Goal: Task Accomplishment & Management: Use online tool/utility

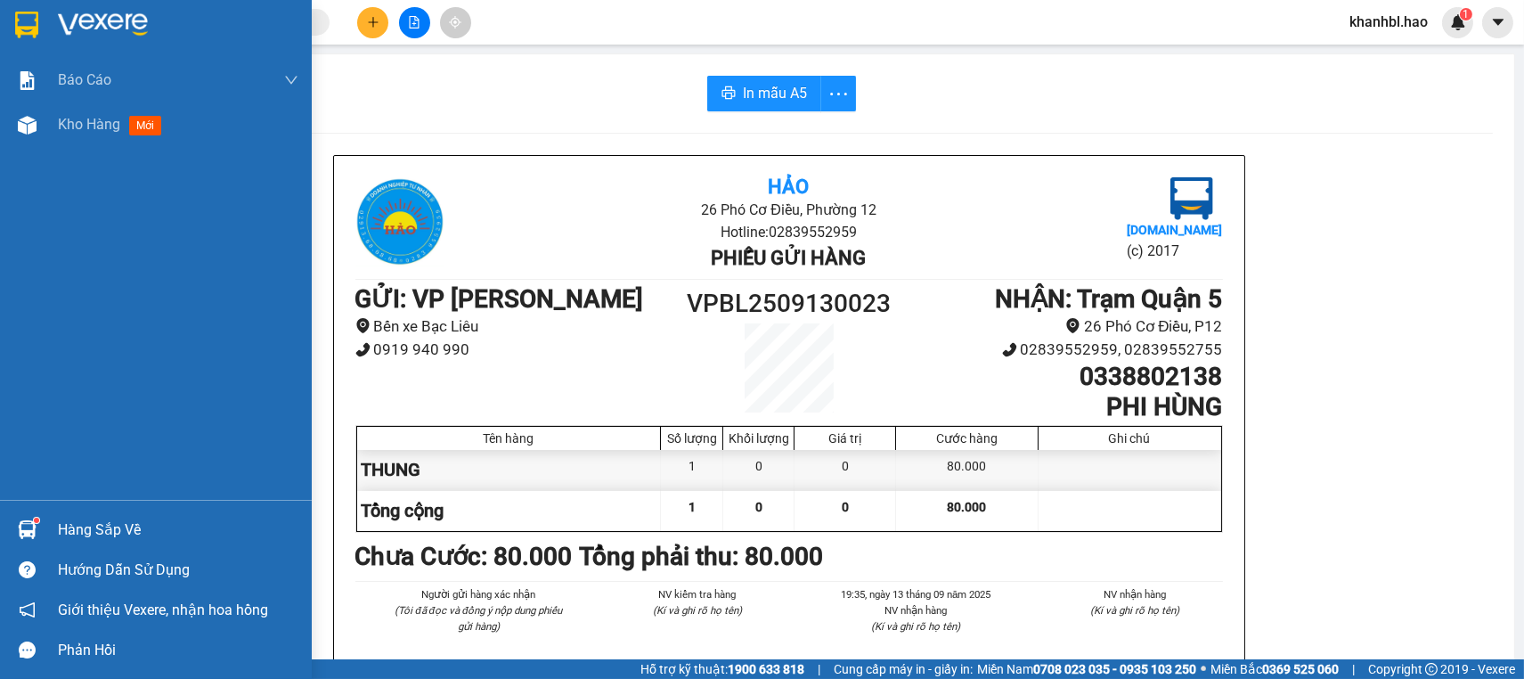
click at [21, 25] on img at bounding box center [26, 25] width 23 height 27
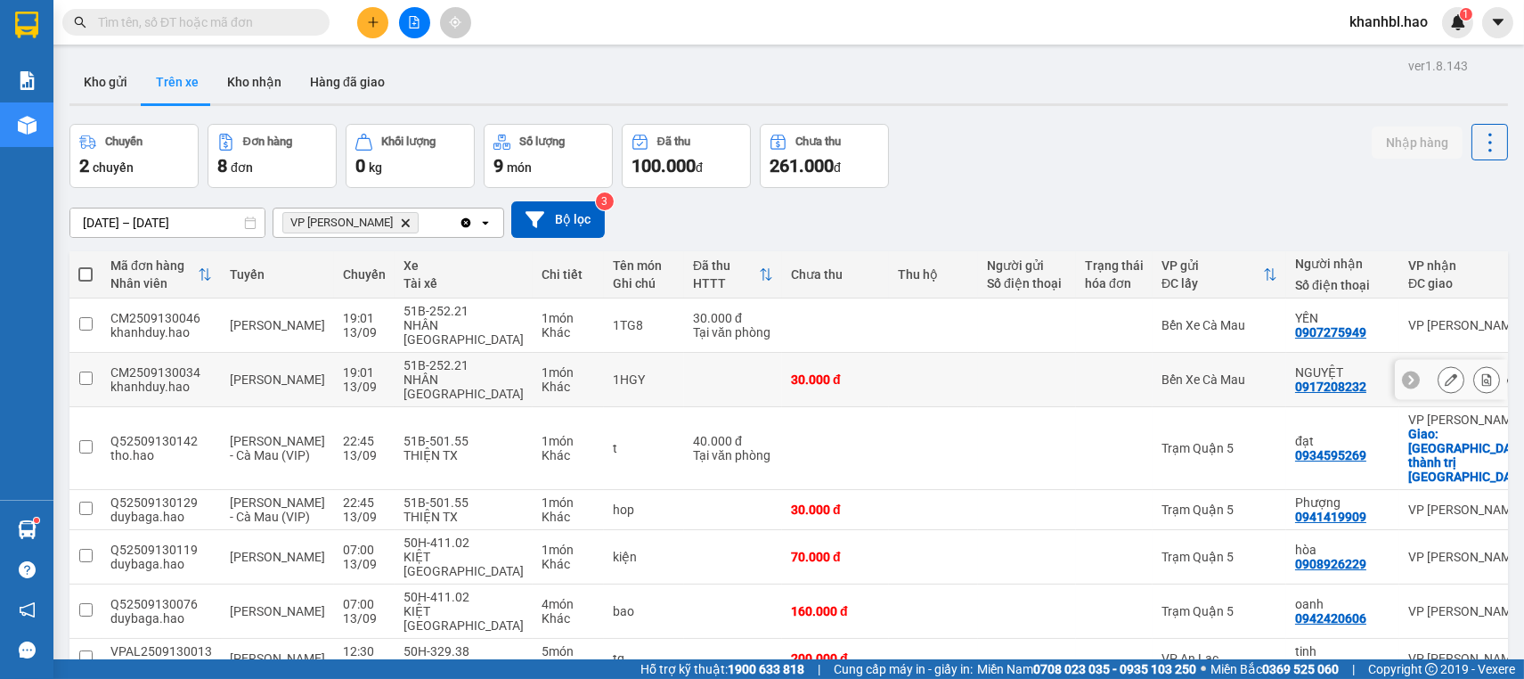
click at [978, 365] on td at bounding box center [1027, 380] width 98 height 54
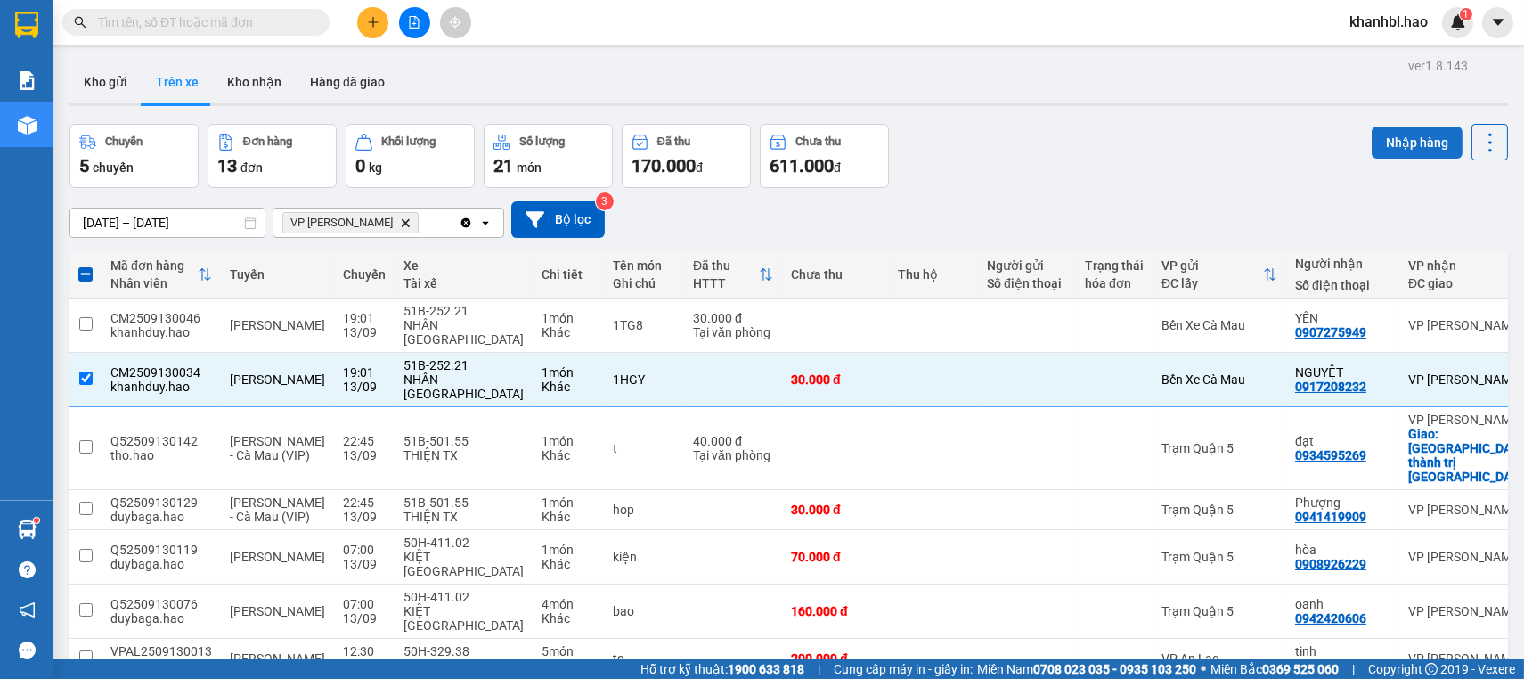
click at [1425, 142] on button "Nhập hàng" at bounding box center [1417, 142] width 91 height 32
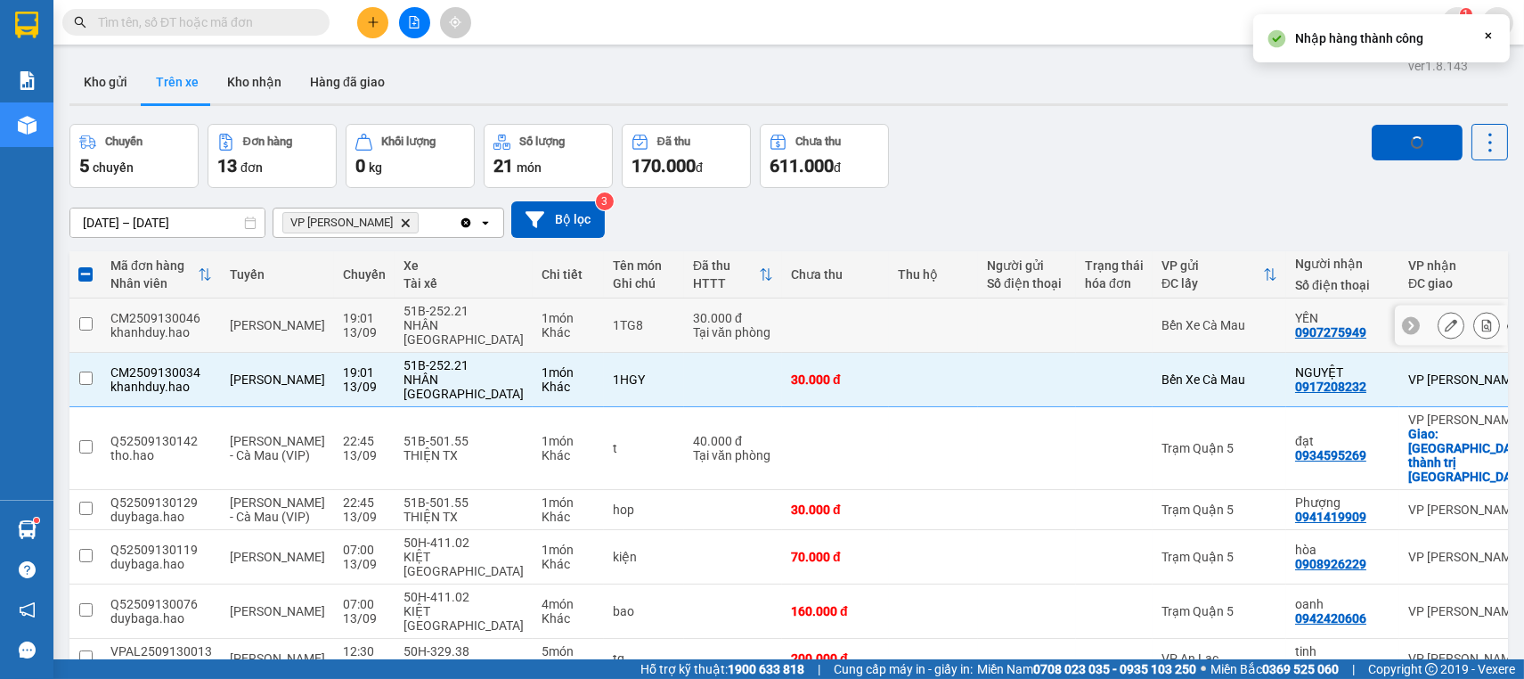
checkbox input "false"
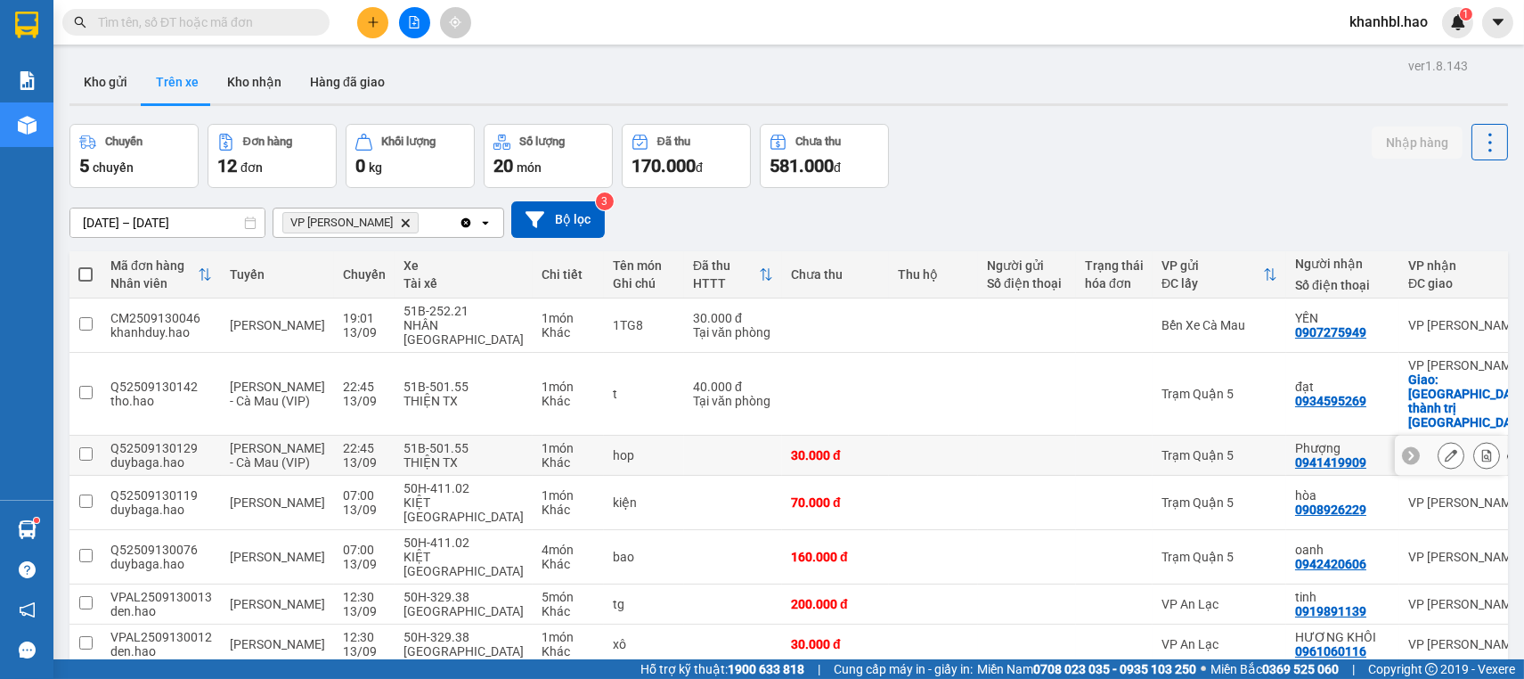
scroll to position [147, 0]
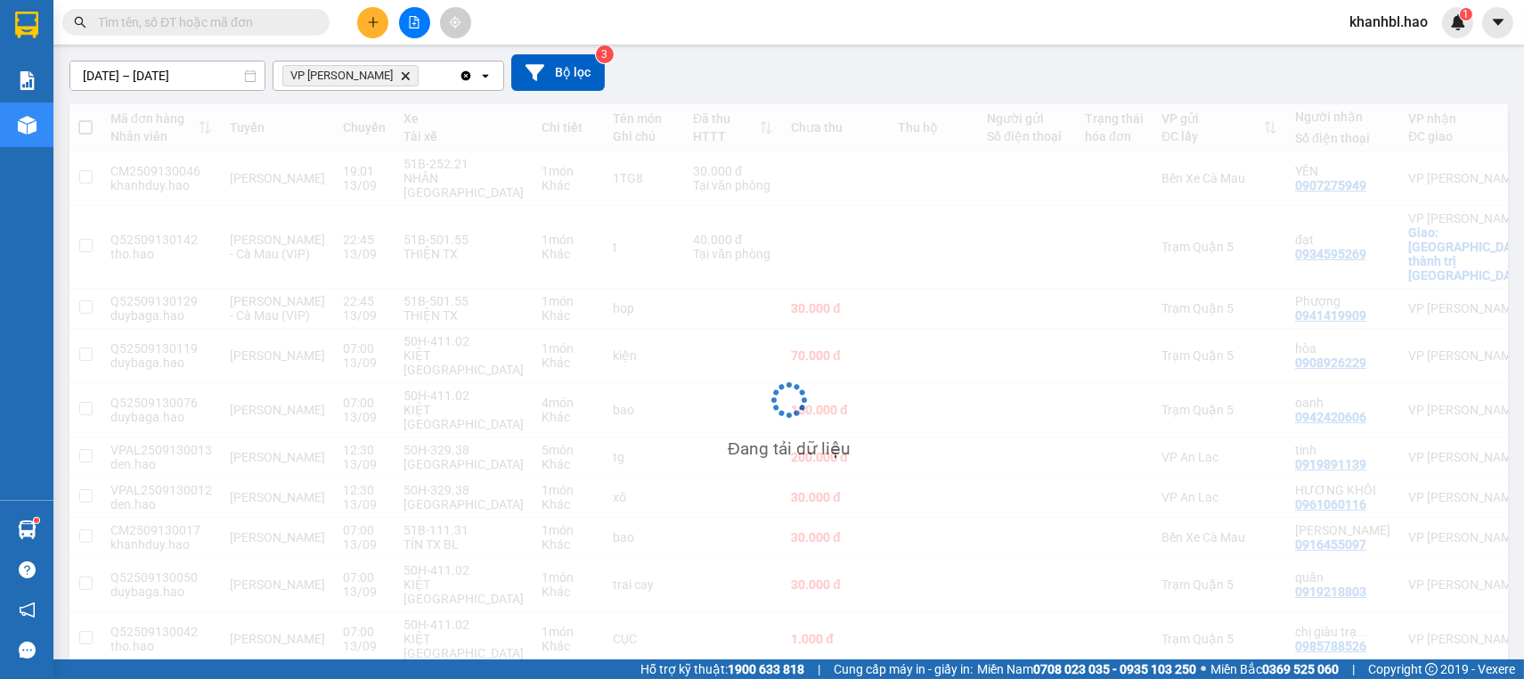
scroll to position [82, 0]
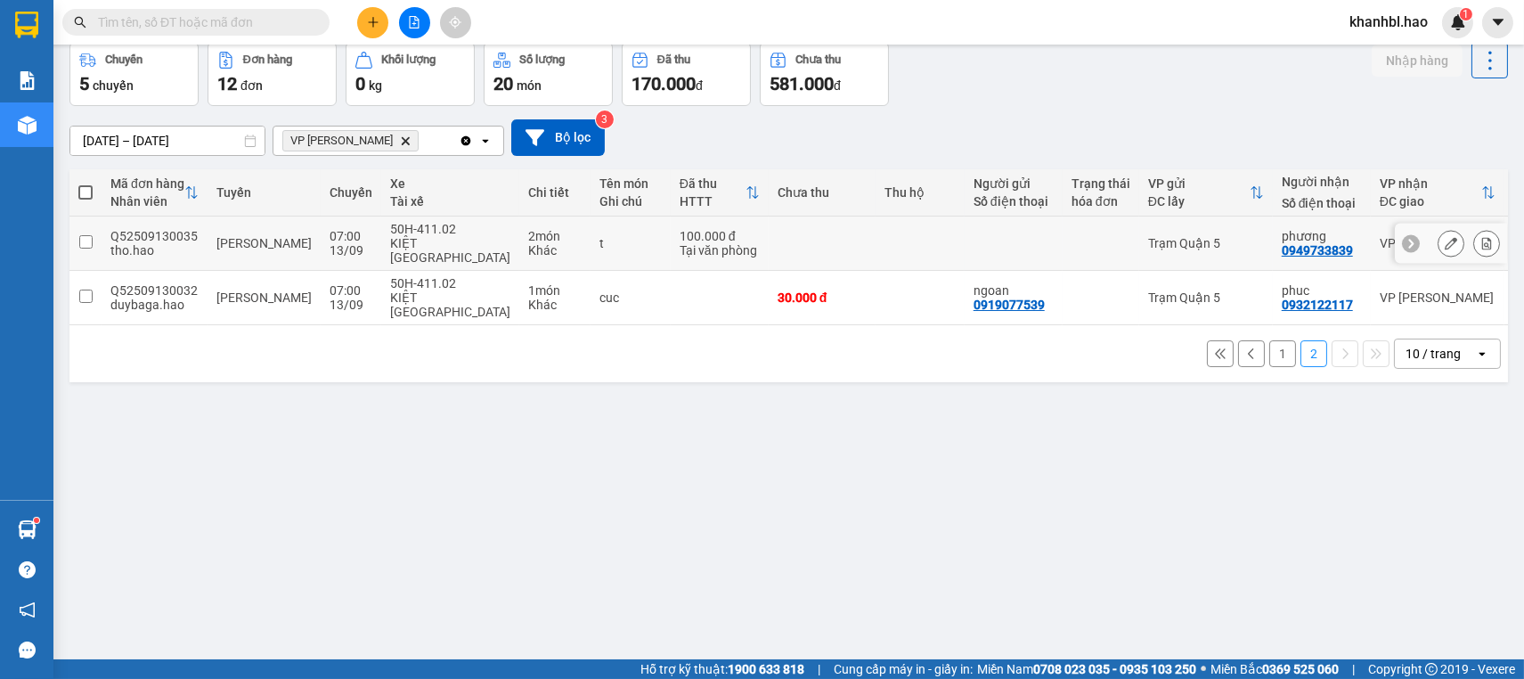
click at [1071, 237] on div at bounding box center [1100, 243] width 59 height 14
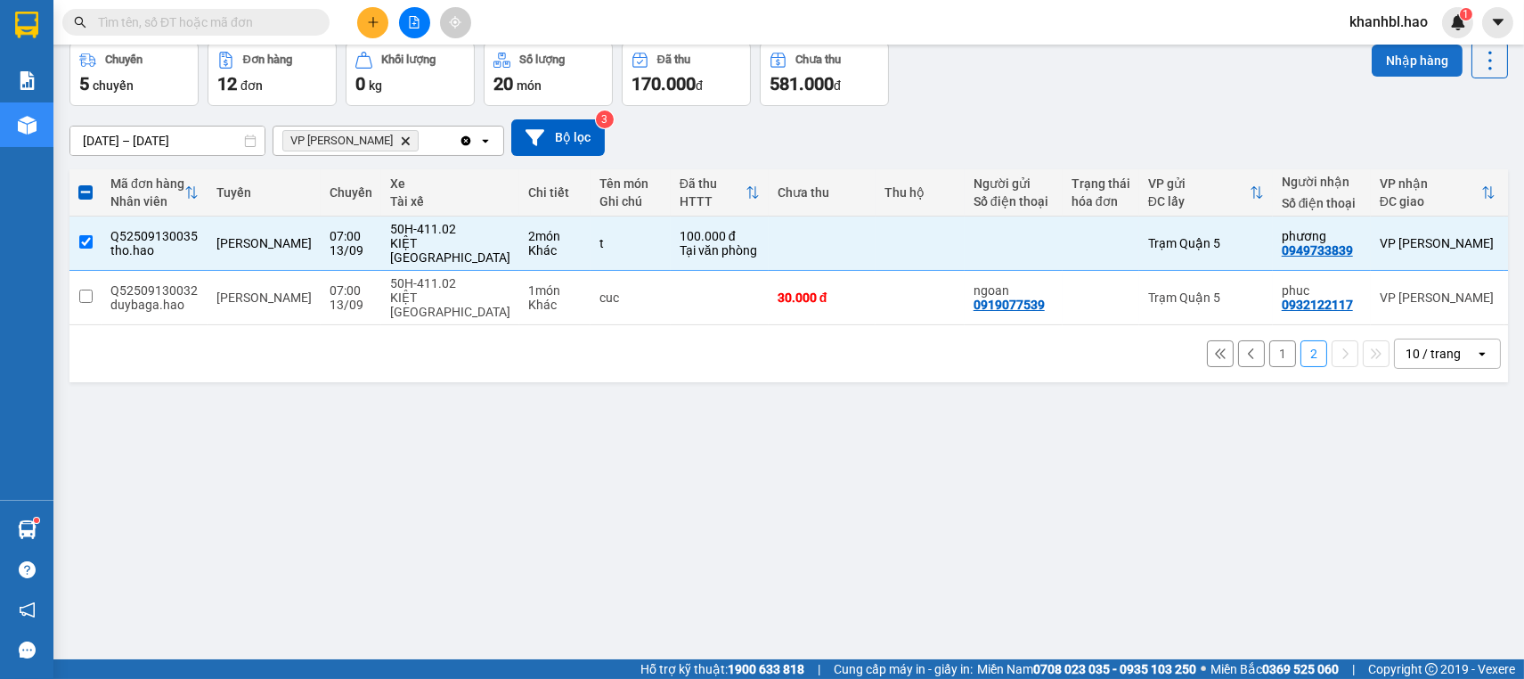
click at [1403, 65] on button "Nhập hàng" at bounding box center [1417, 61] width 91 height 32
checkbox input "false"
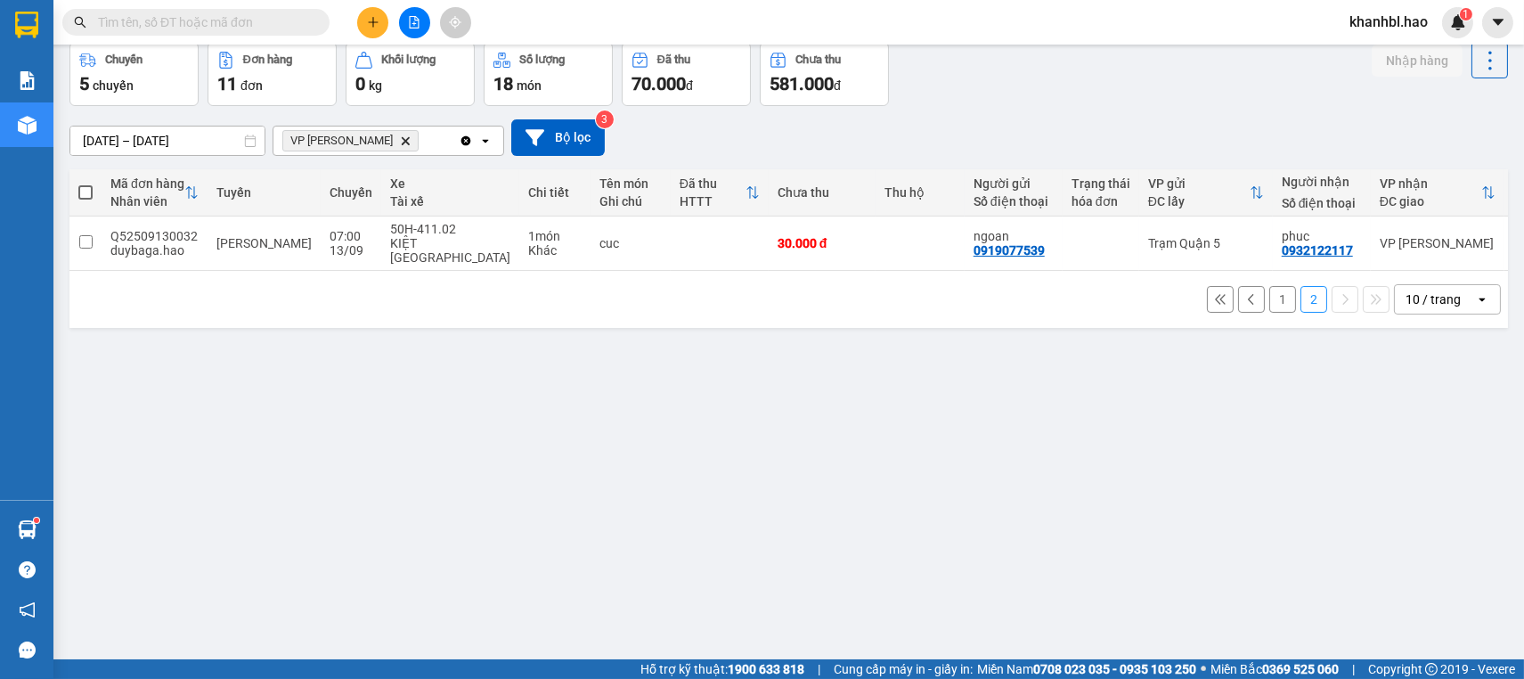
scroll to position [0, 0]
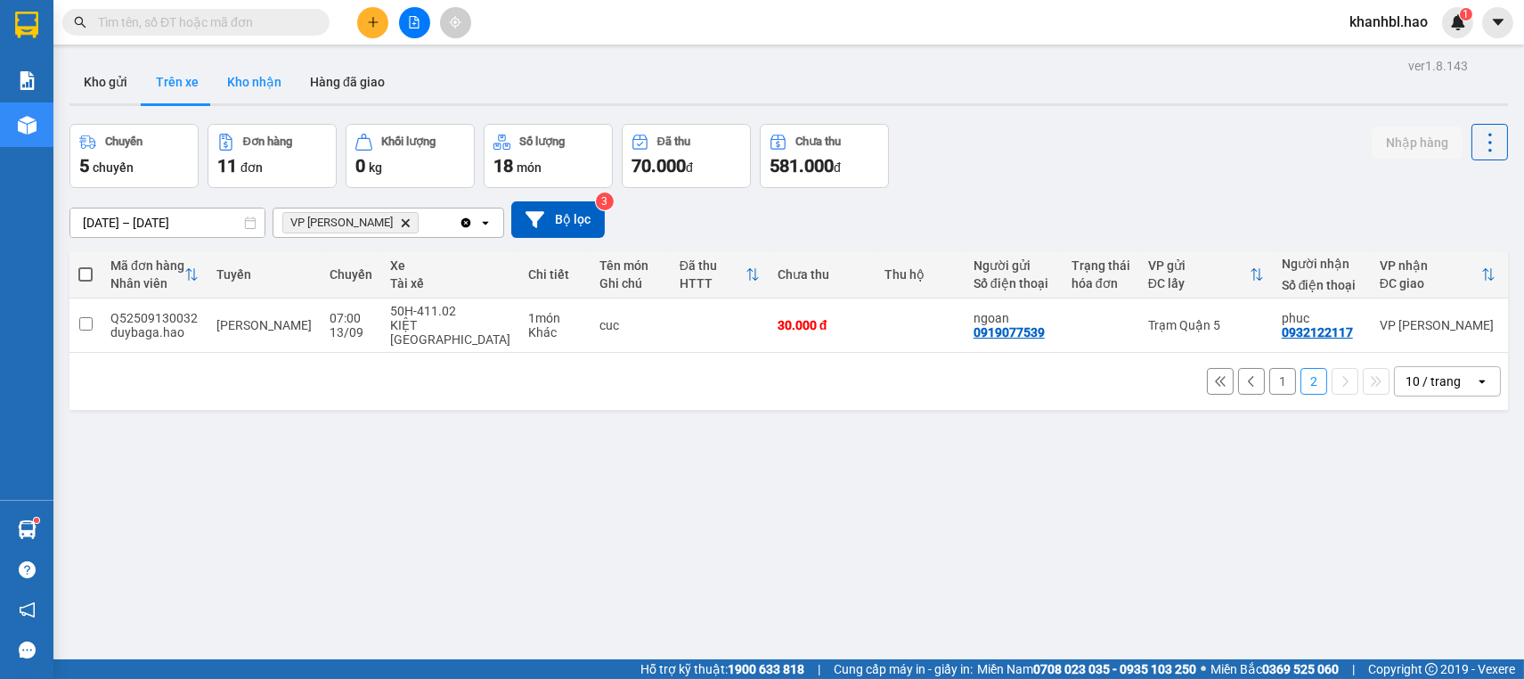
click at [252, 84] on button "Kho nhận" at bounding box center [254, 82] width 83 height 43
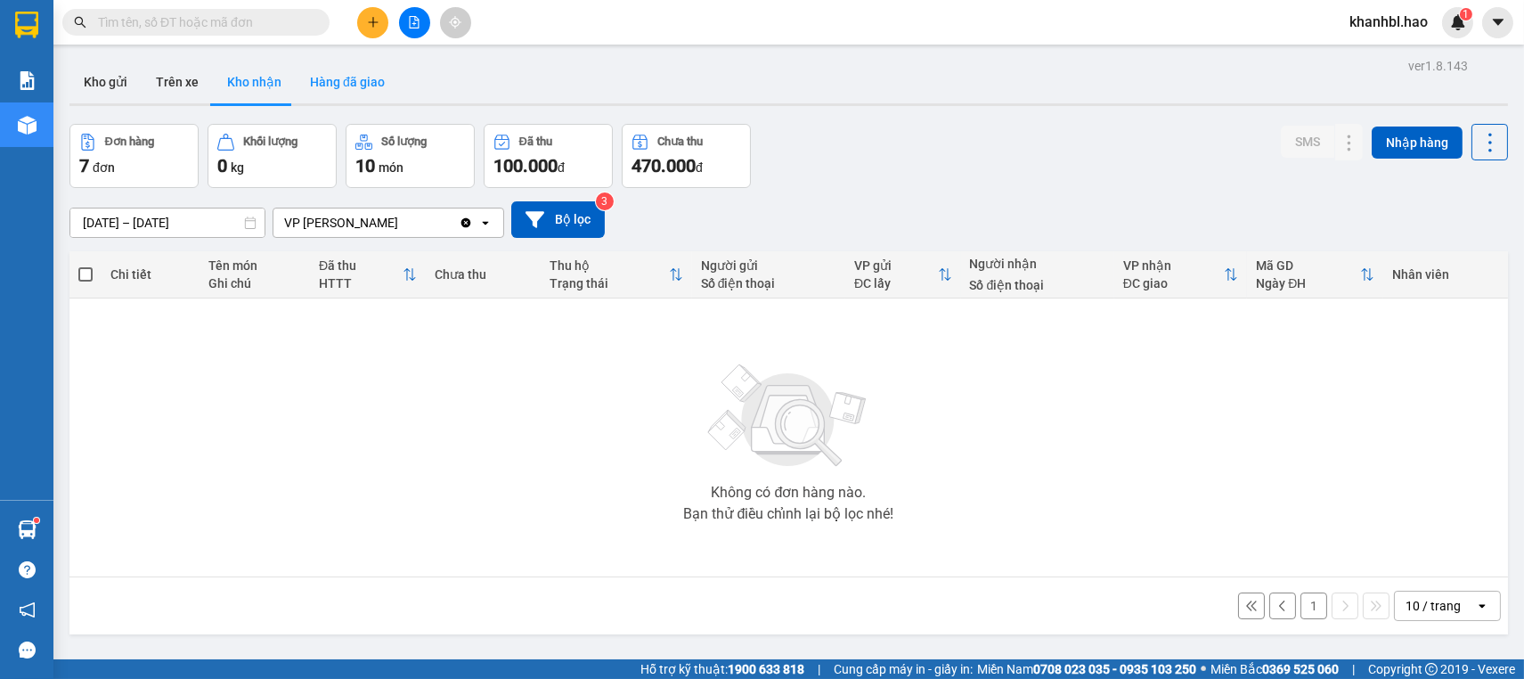
click at [368, 72] on button "Hàng đã giao" at bounding box center [347, 82] width 103 height 43
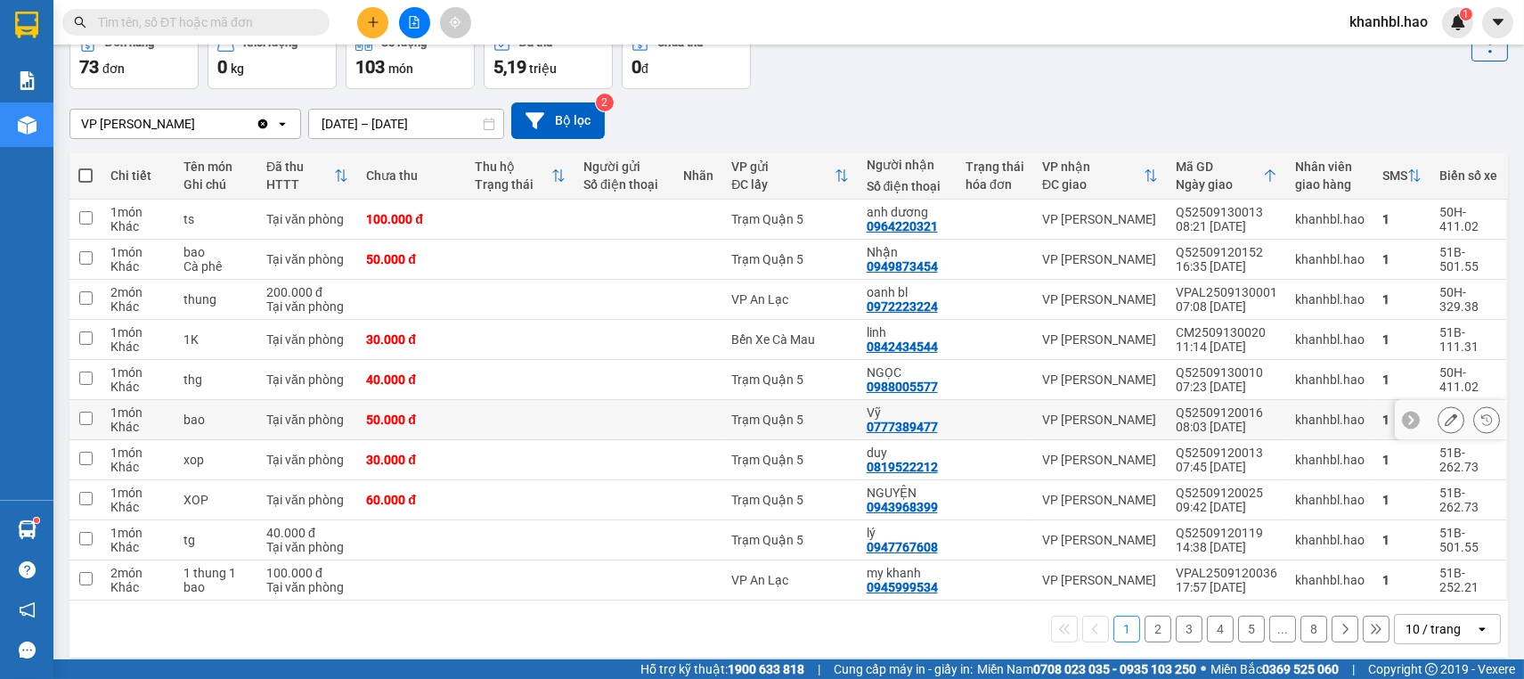
scroll to position [111, 0]
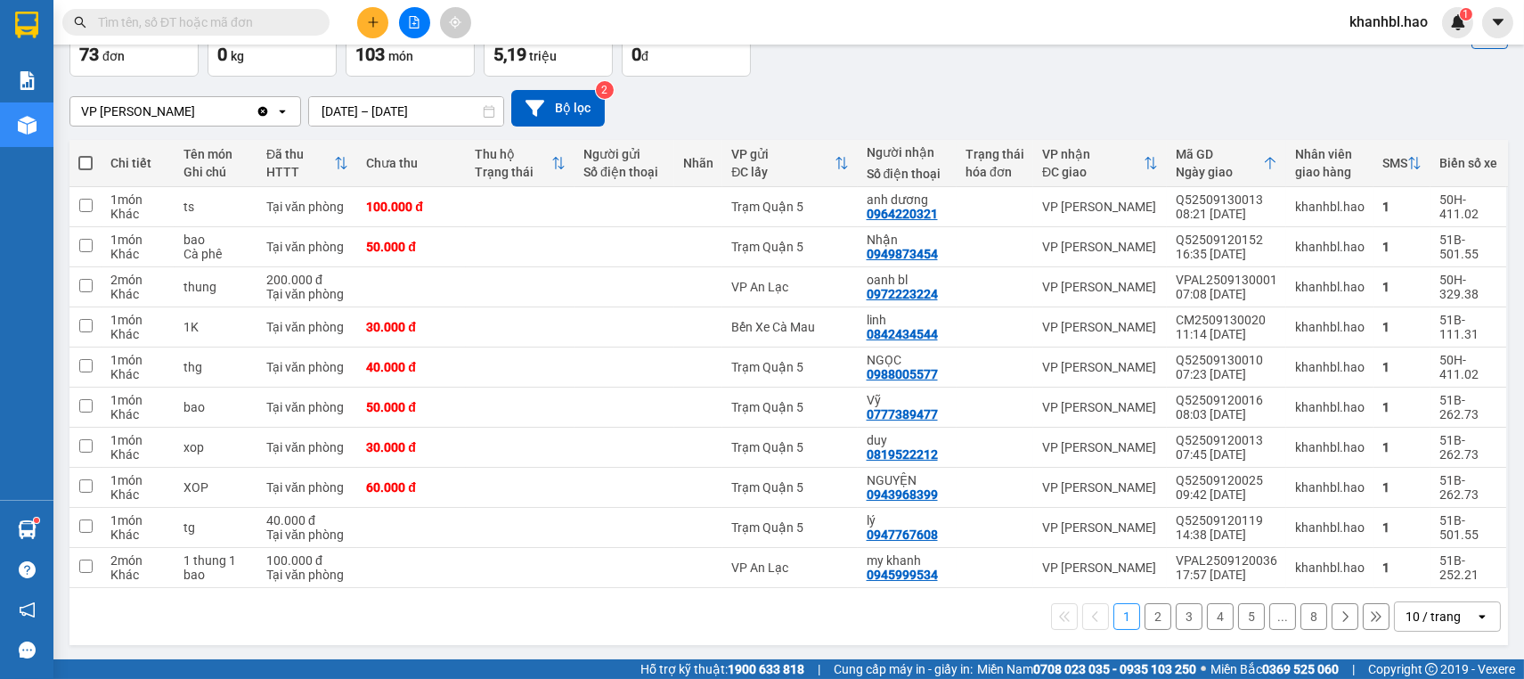
click at [1144, 615] on button "2" at bounding box center [1157, 616] width 27 height 27
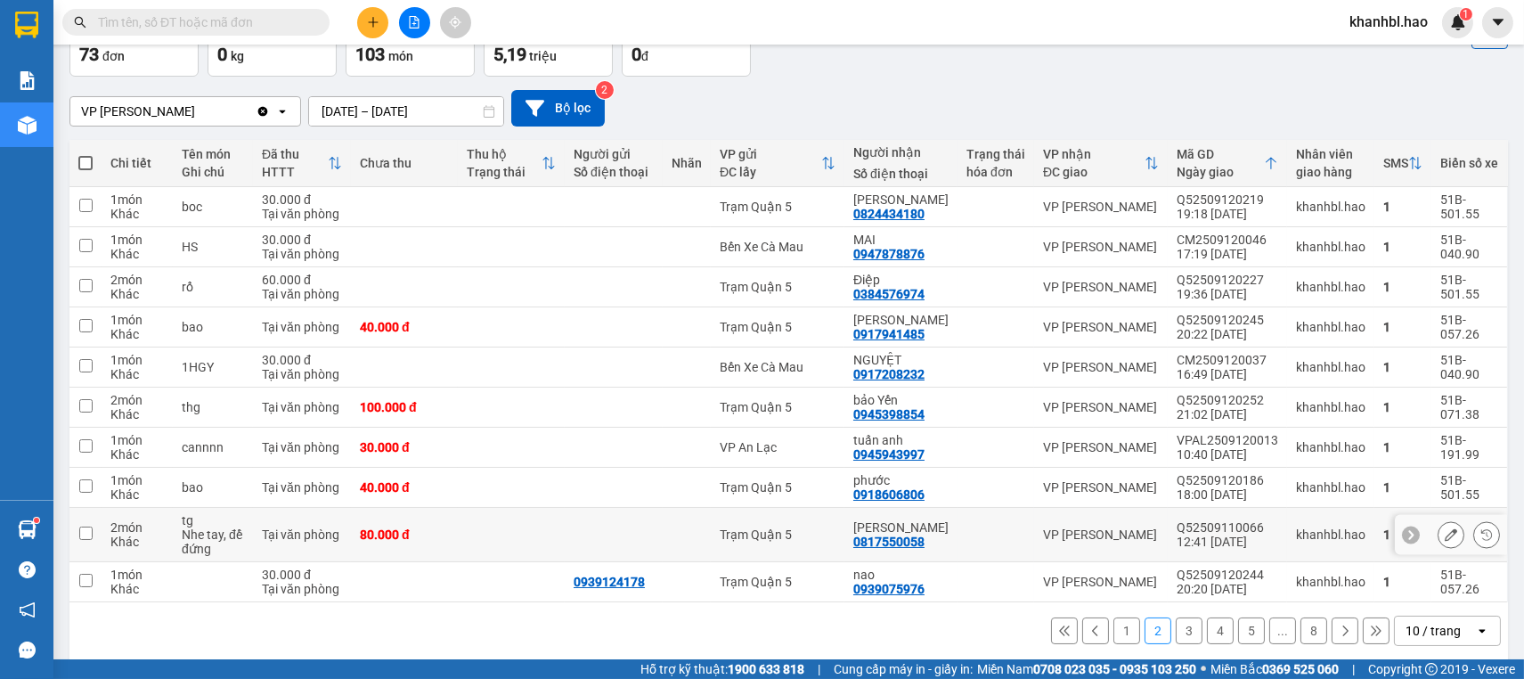
click at [1445, 533] on icon at bounding box center [1451, 534] width 12 height 12
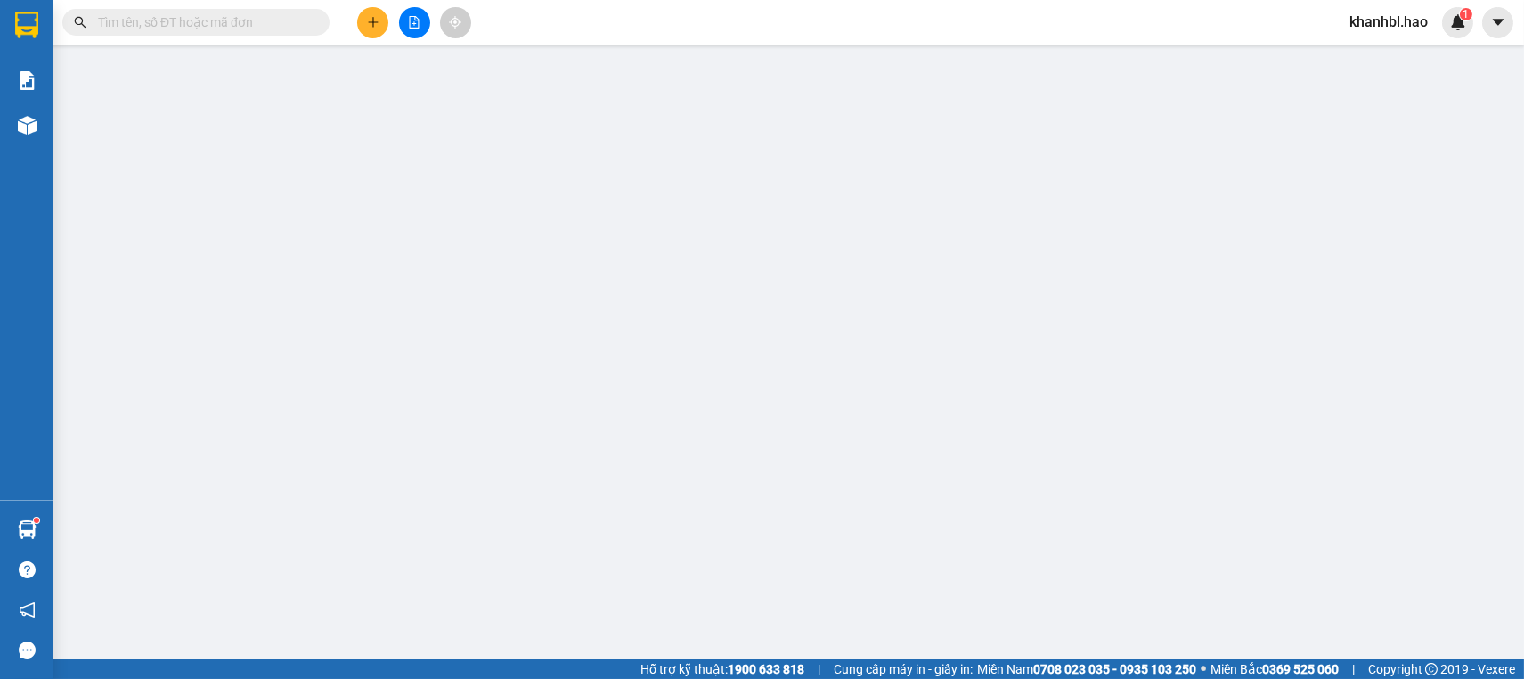
type input "0817550058"
type input "[PERSON_NAME]"
type input "80.000"
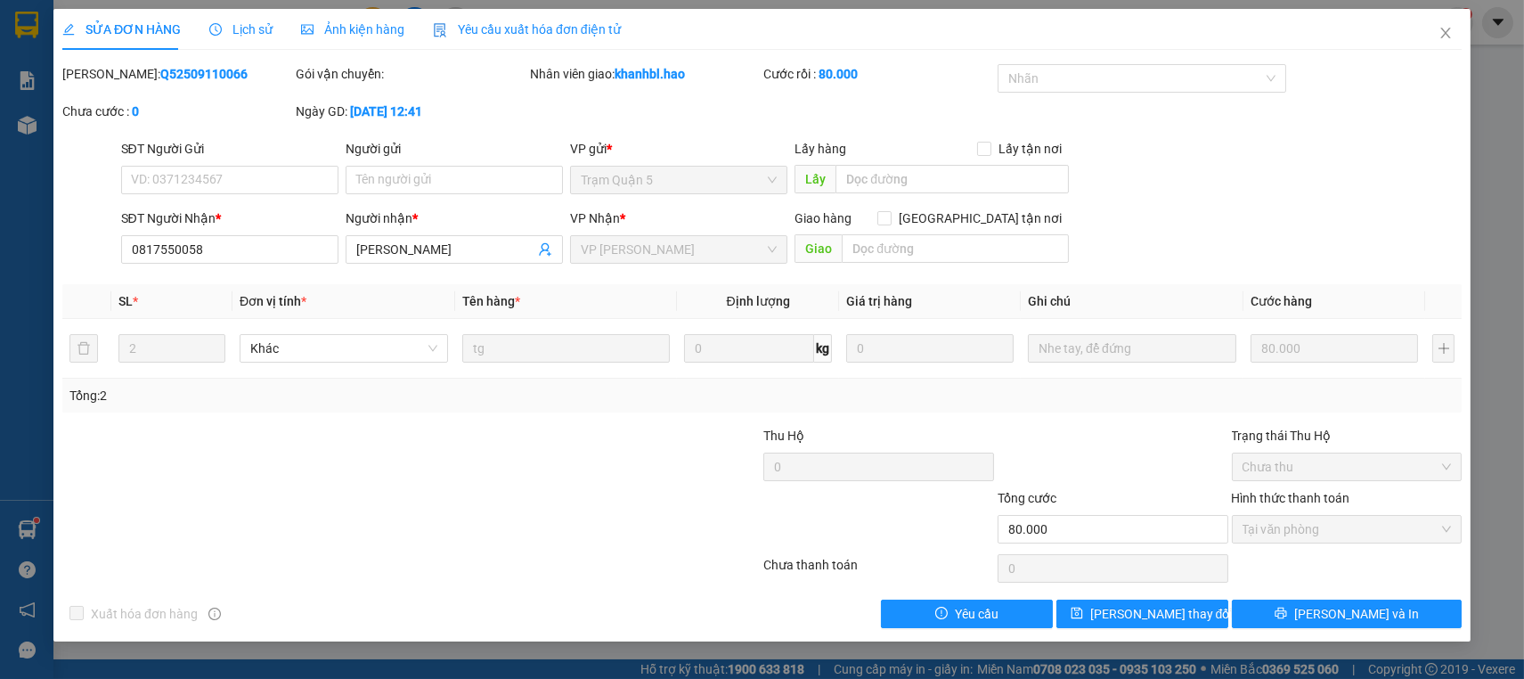
click at [372, 27] on span "Ảnh kiện hàng" at bounding box center [352, 29] width 103 height 14
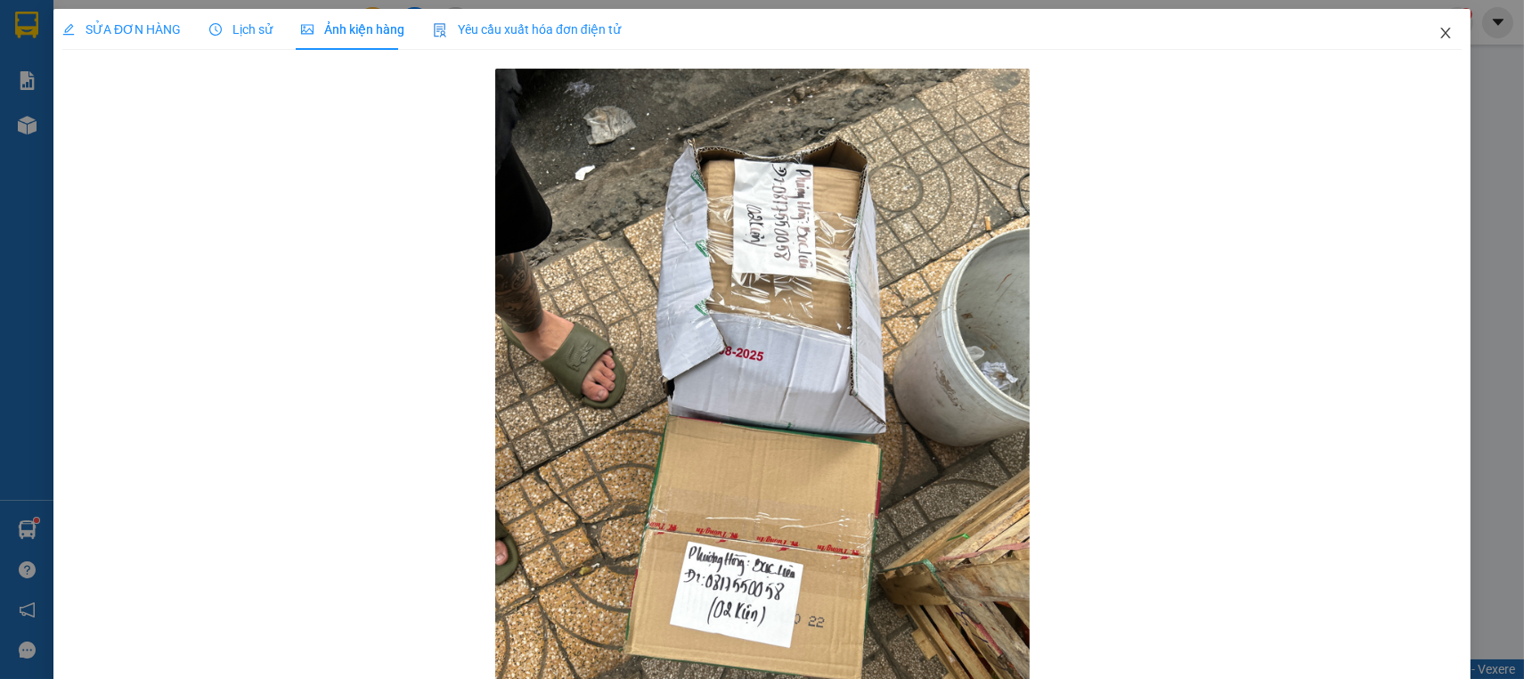
click at [1440, 31] on icon "close" at bounding box center [1445, 33] width 10 height 11
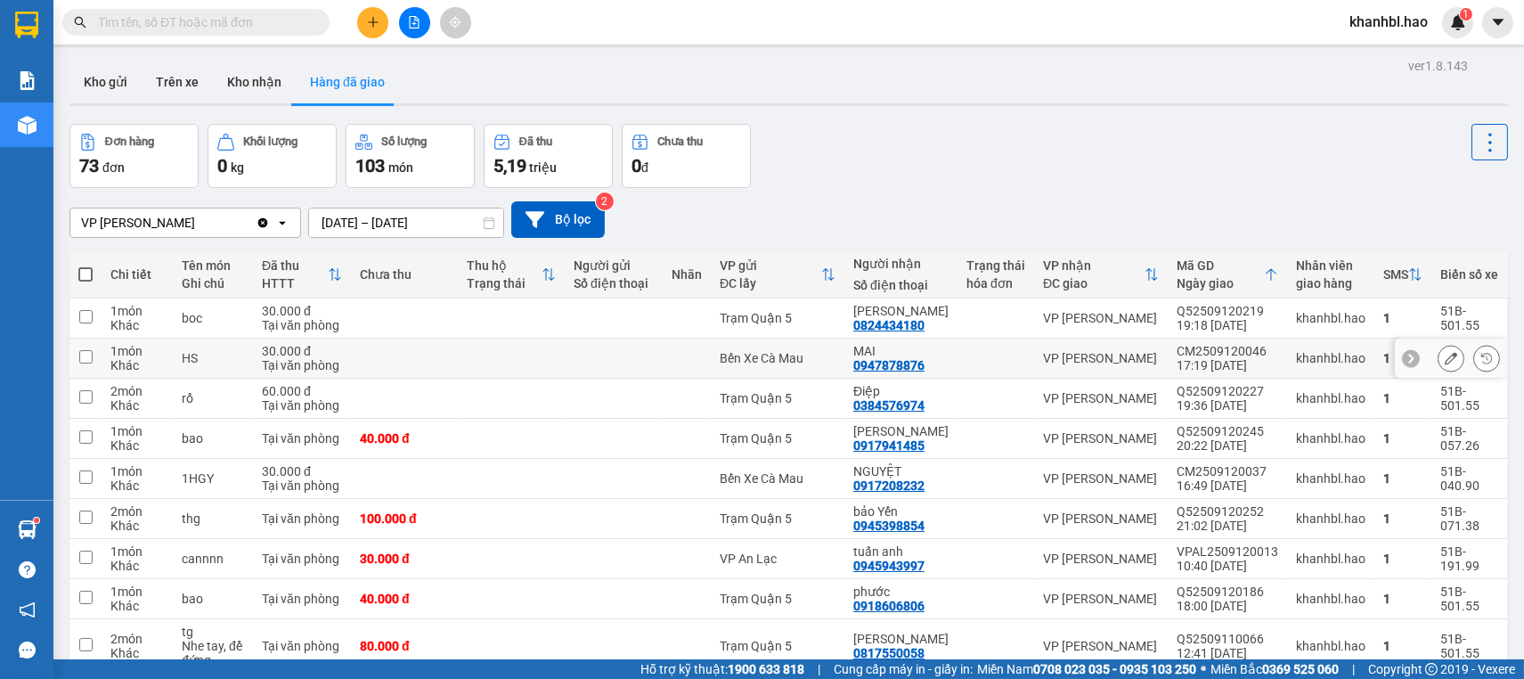
scroll to position [126, 0]
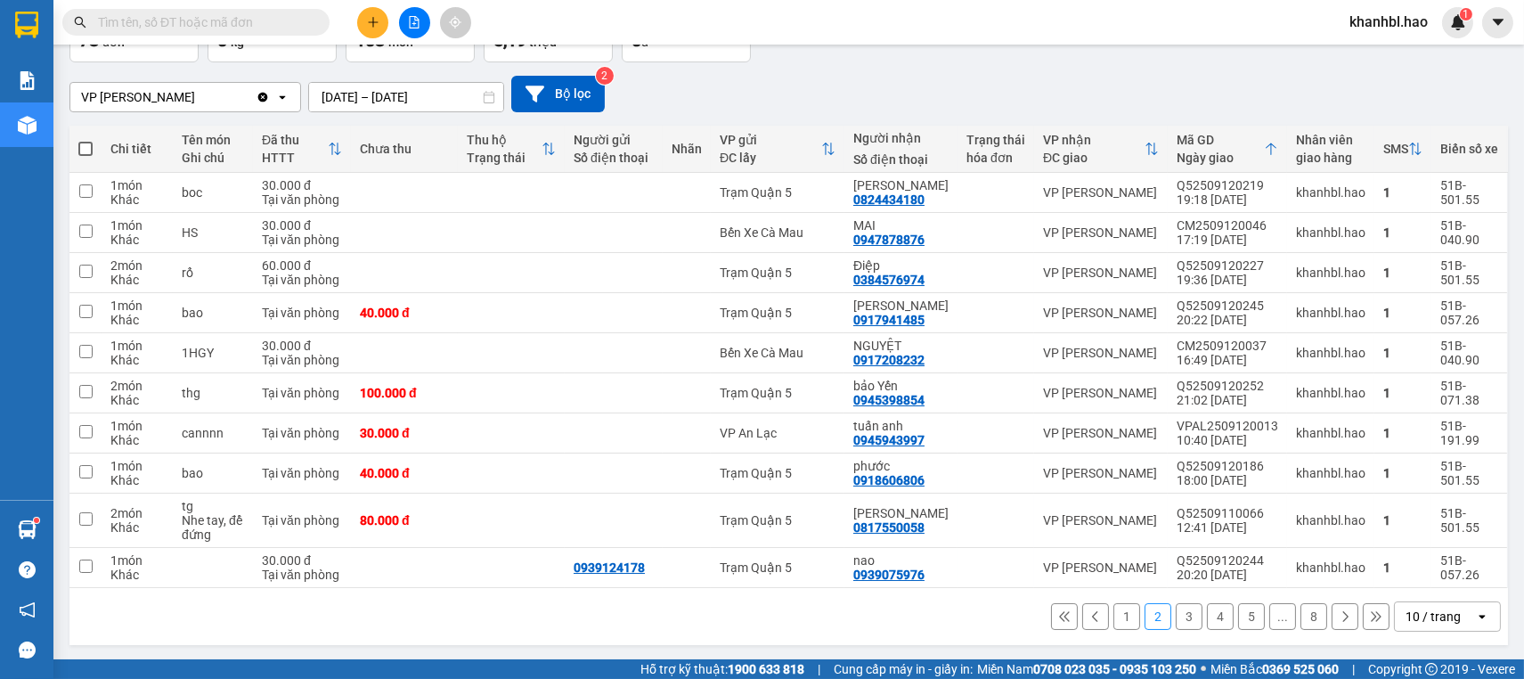
click at [1176, 615] on button "3" at bounding box center [1189, 616] width 27 height 27
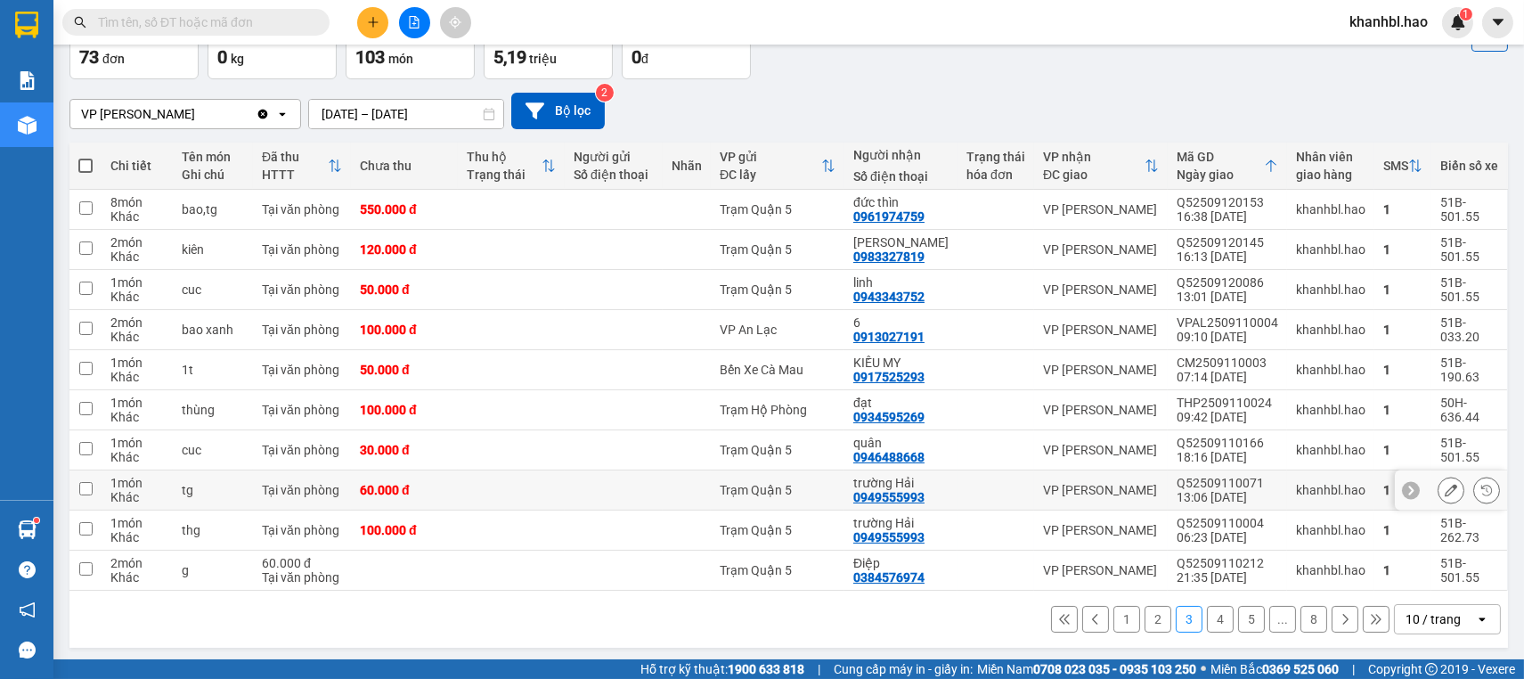
scroll to position [111, 0]
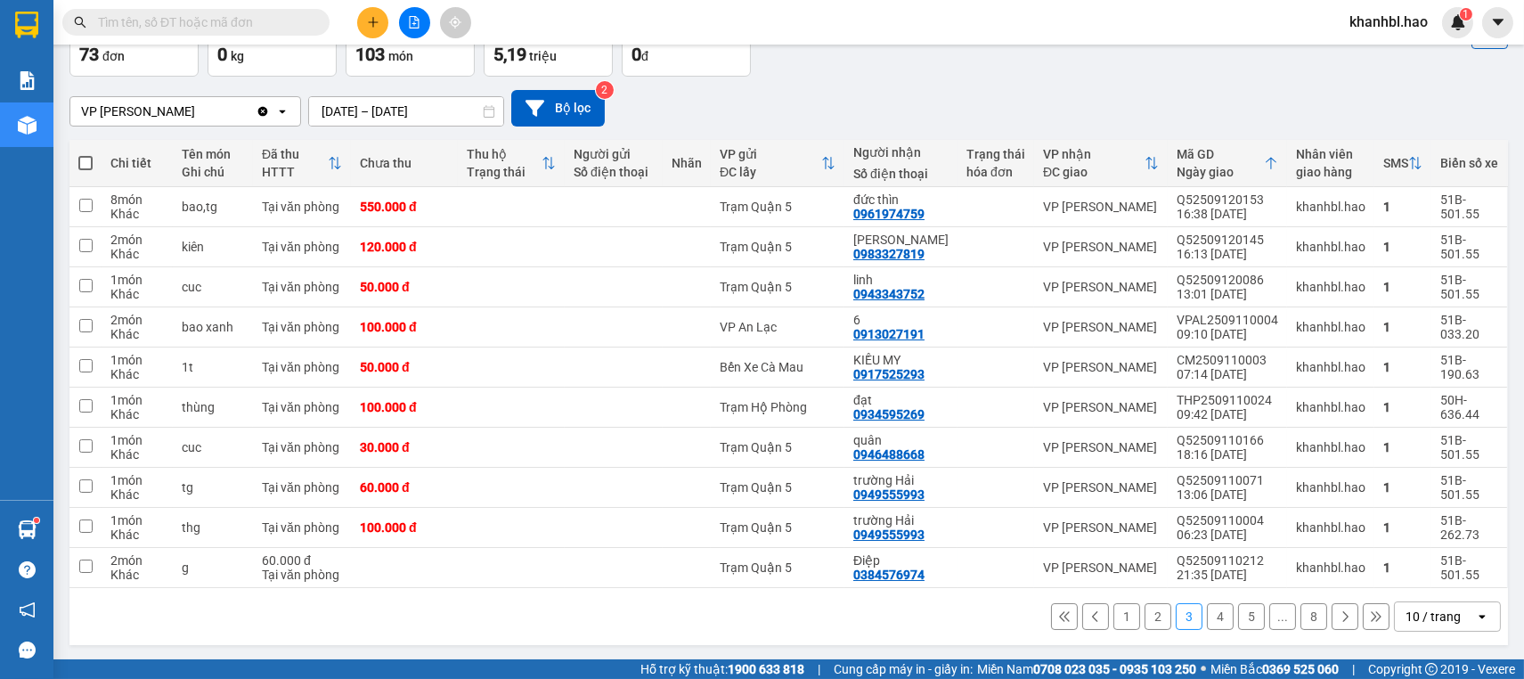
click at [1144, 611] on button "2" at bounding box center [1157, 616] width 27 height 27
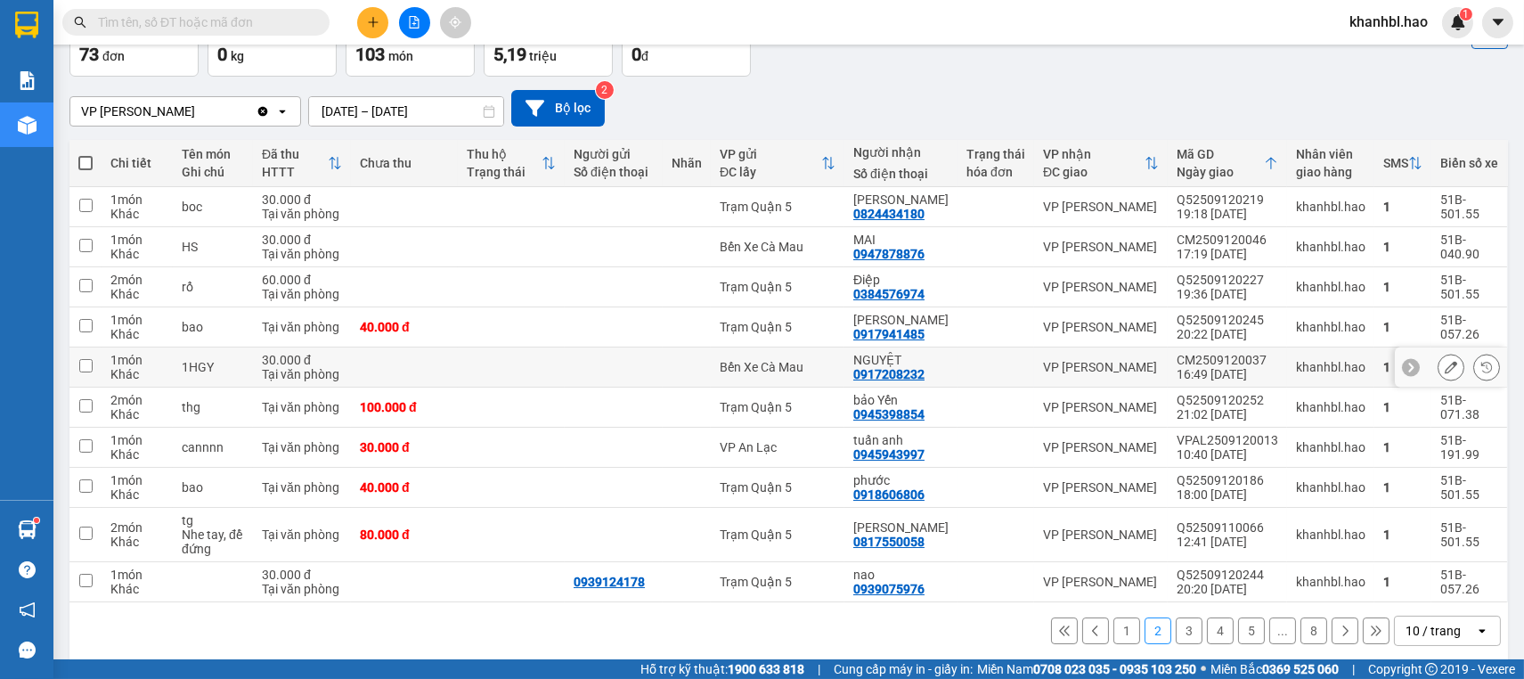
scroll to position [126, 0]
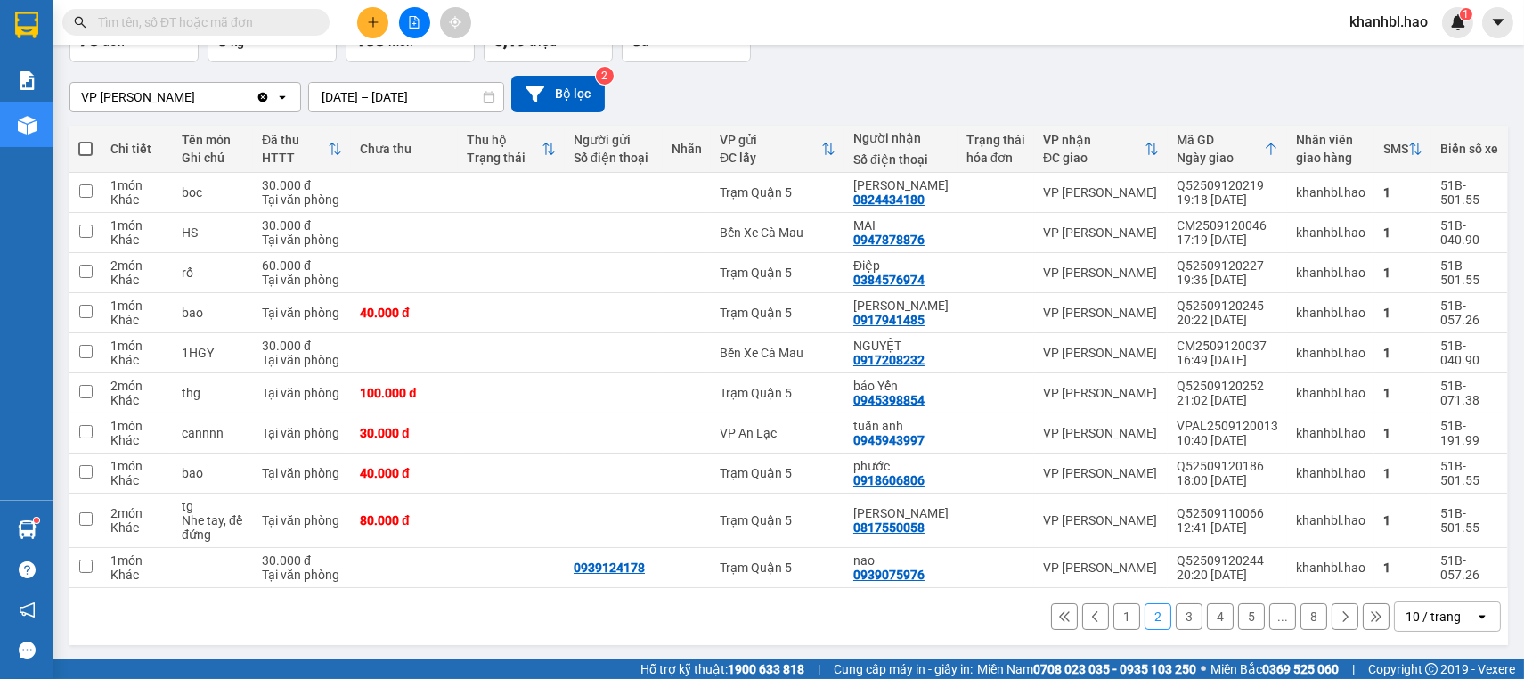
click at [1176, 615] on button "3" at bounding box center [1189, 616] width 27 height 27
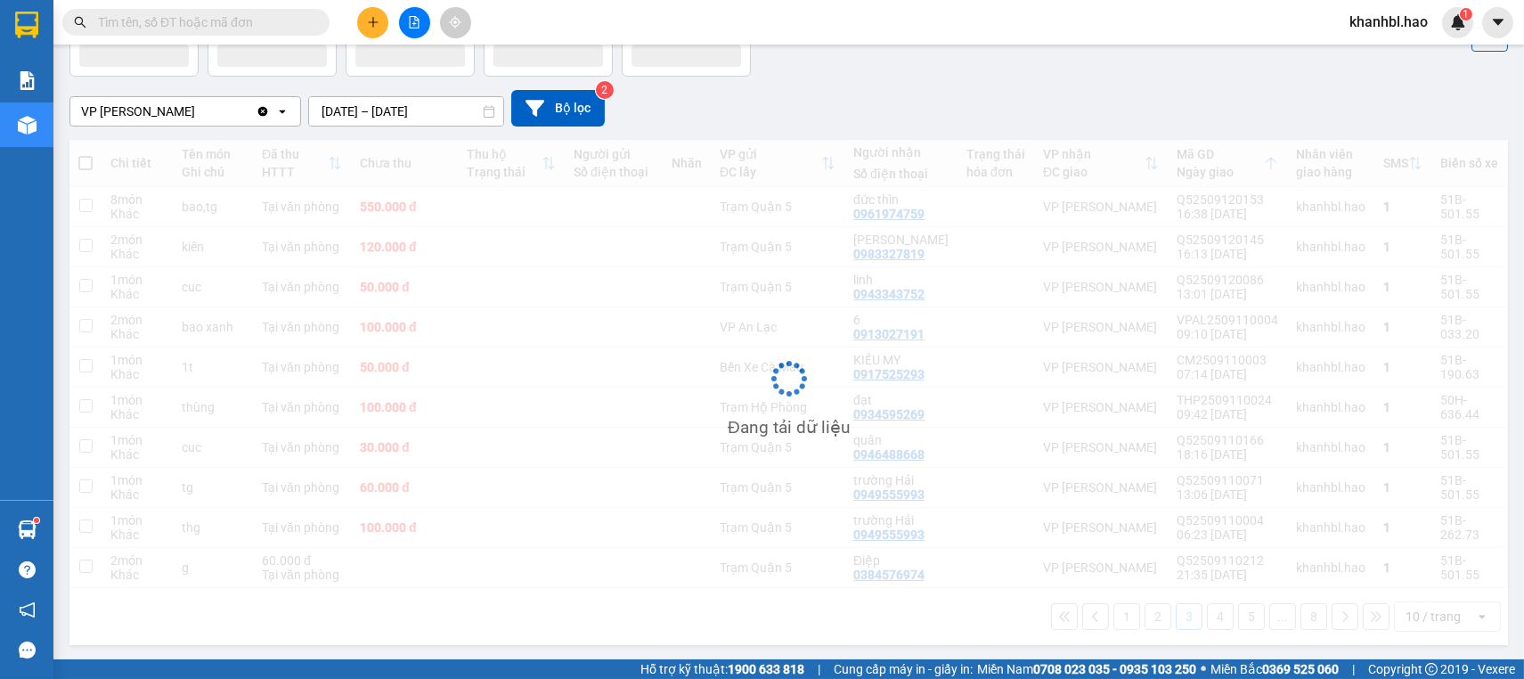
scroll to position [111, 0]
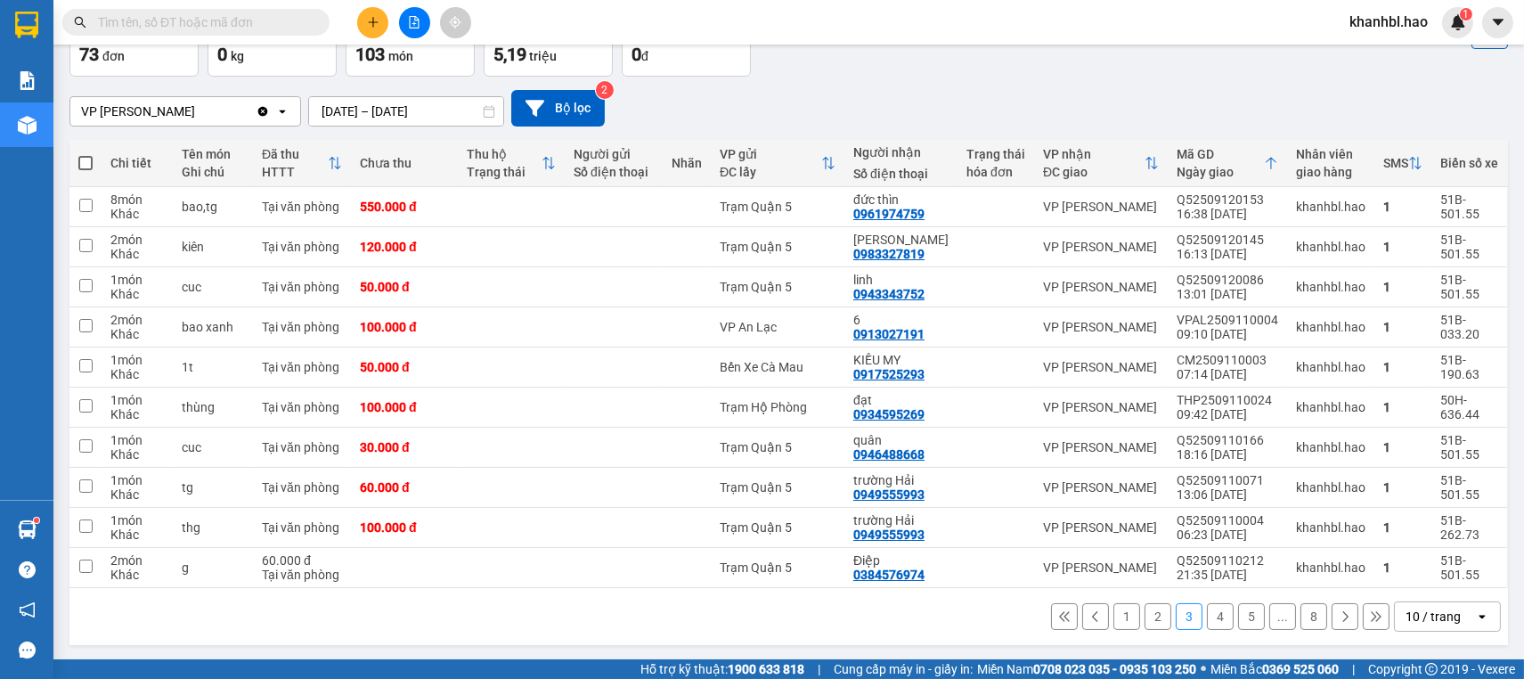
click at [1144, 611] on button "2" at bounding box center [1157, 616] width 27 height 27
